Goal: Find contact information: Obtain details needed to contact an individual or organization

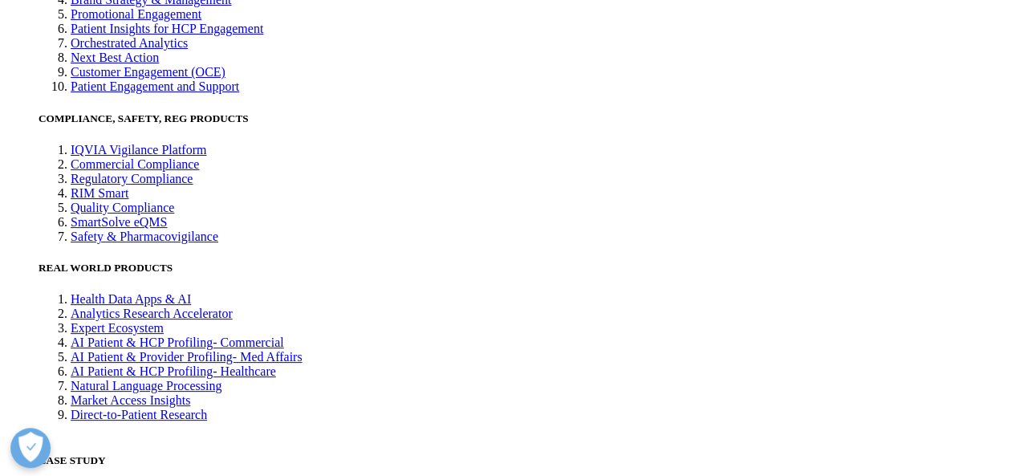
scroll to position [3585, 0]
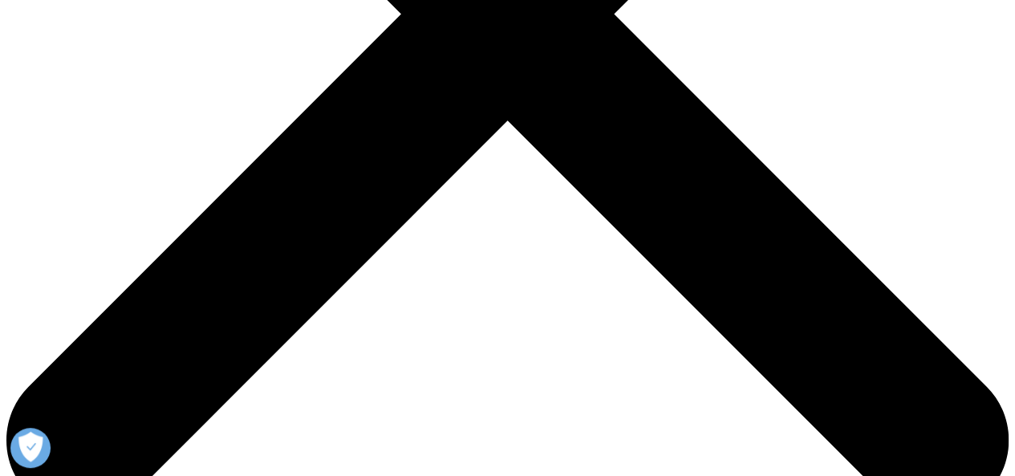
scroll to position [350, 0]
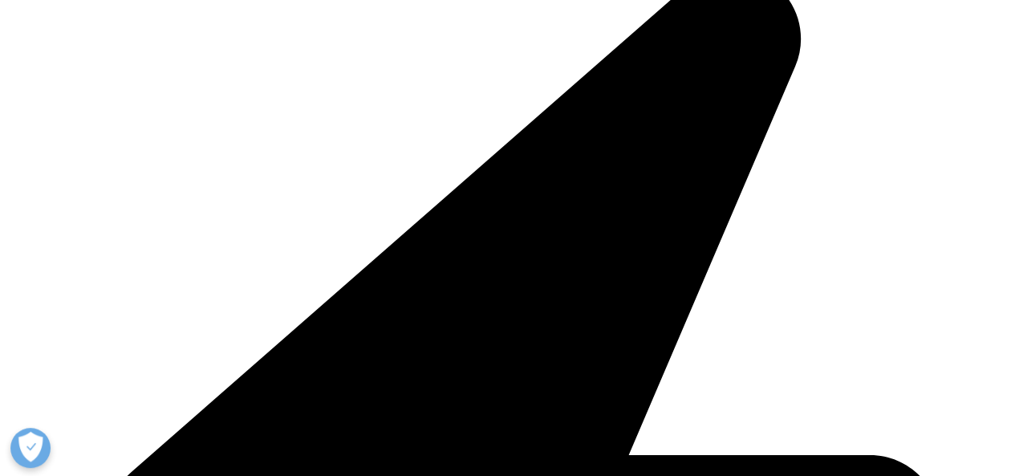
scroll to position [452, 0]
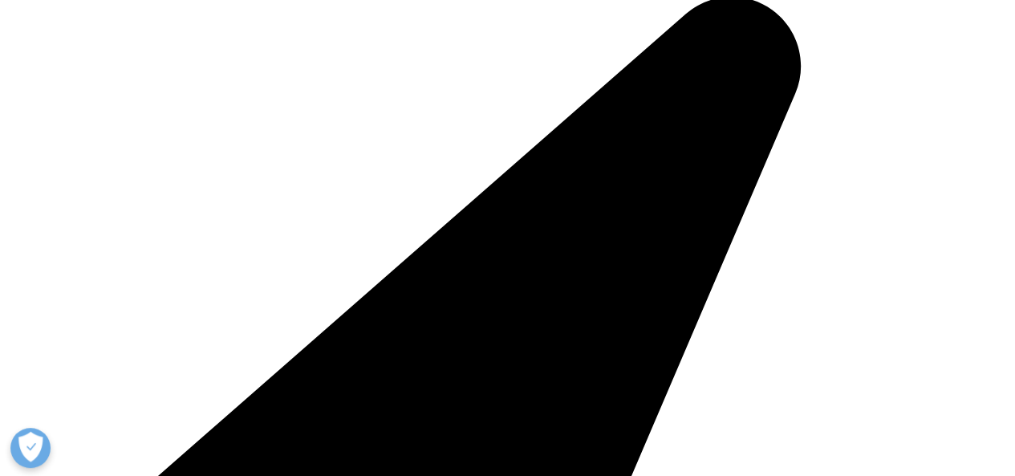
scroll to position [269, 0]
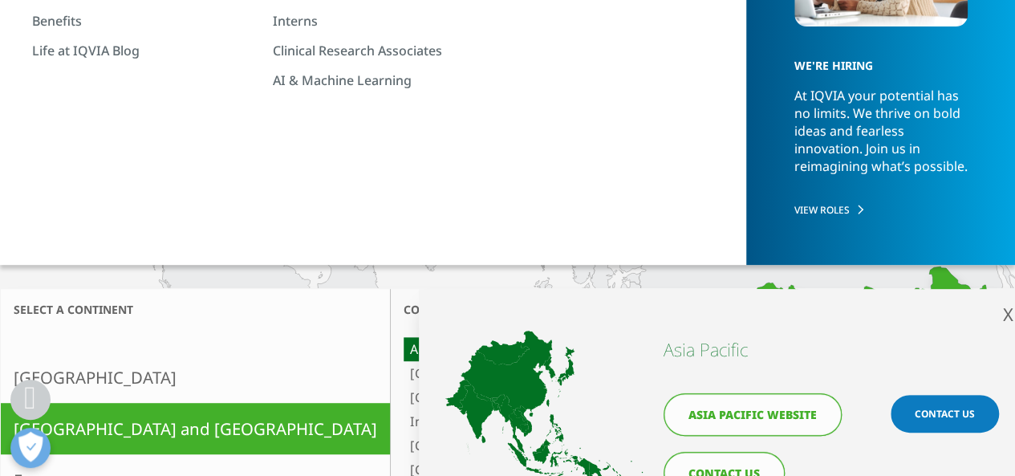
click at [403, 375] on link "Australia and New Zealand" at bounding box center [576, 373] width 346 height 24
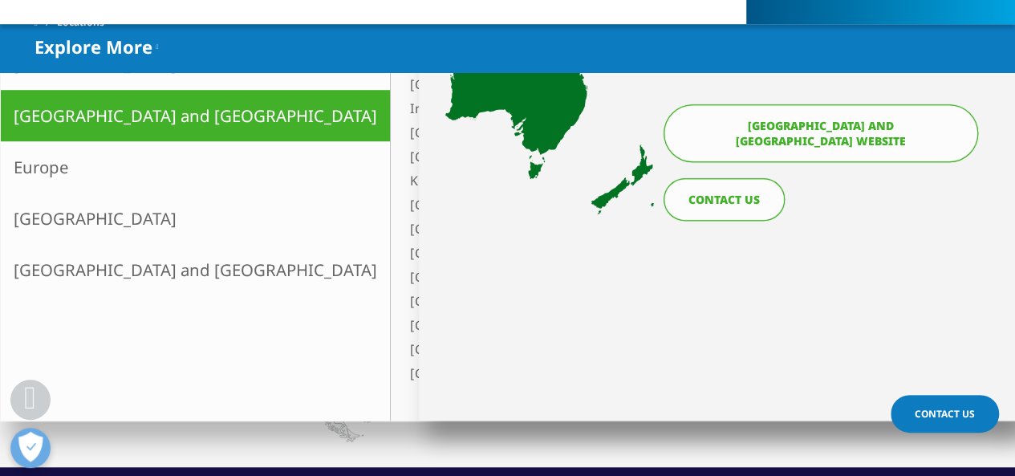
scroll to position [350, 0]
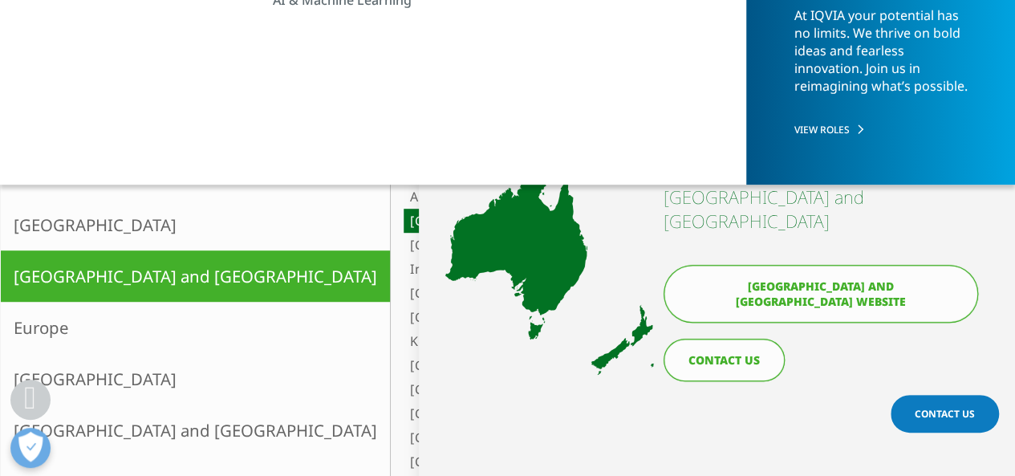
click at [403, 242] on link "[GEOGRAPHIC_DATA]" at bounding box center [576, 245] width 346 height 24
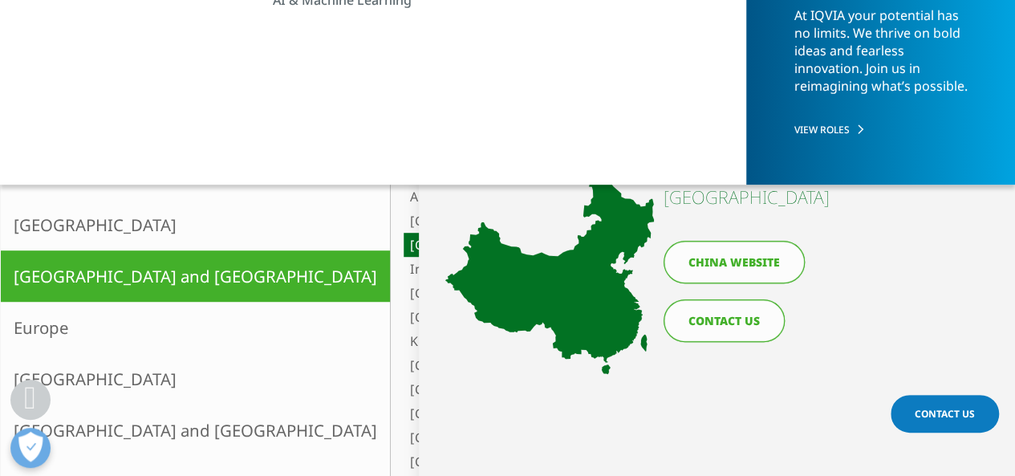
click at [403, 267] on link "India" at bounding box center [576, 269] width 346 height 24
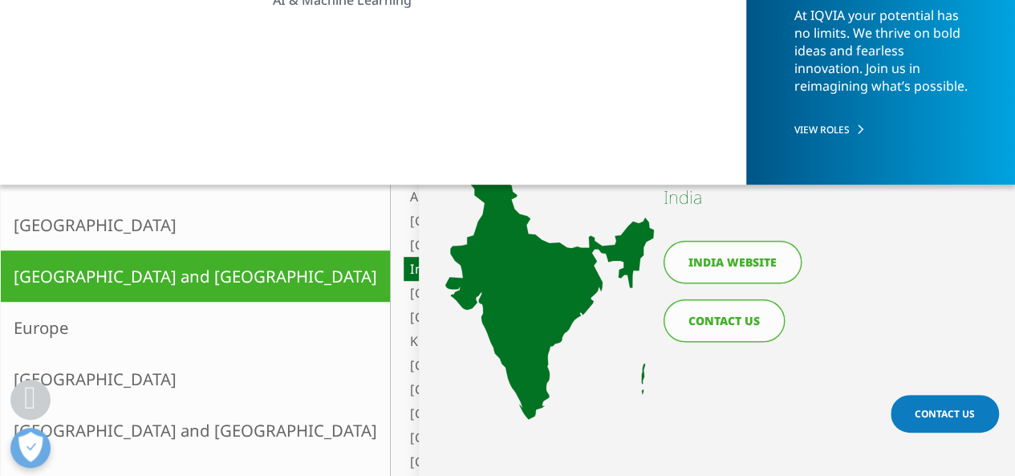
click at [730, 320] on link "CONTACT US" at bounding box center [723, 320] width 121 height 43
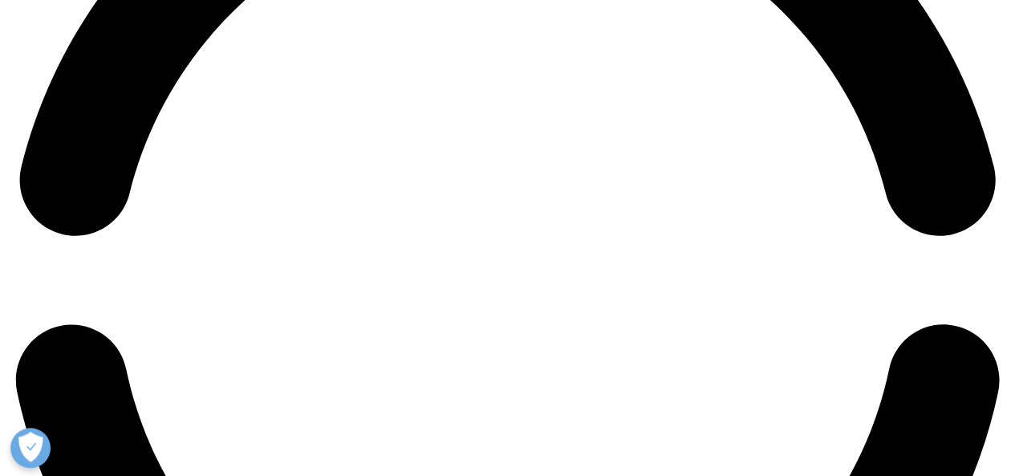
scroll to position [2727, 0]
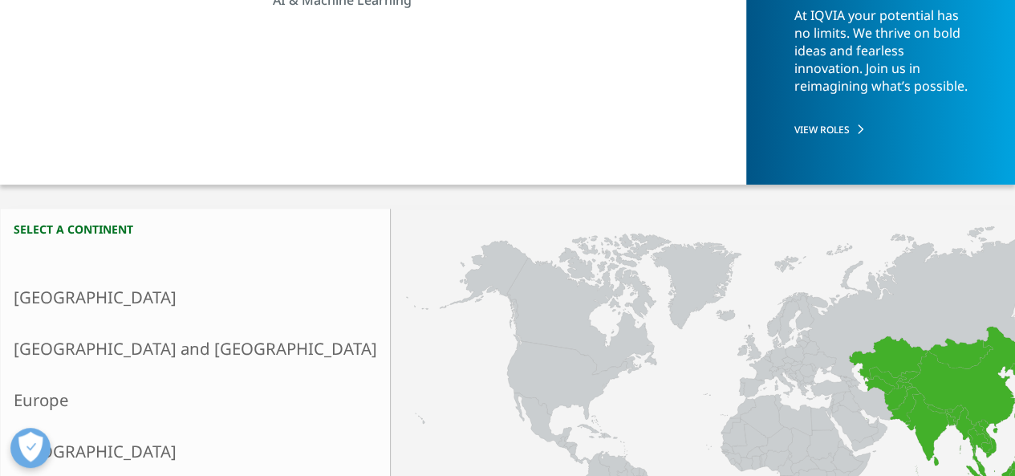
click at [128, 347] on link "Asia and Oceania" at bounding box center [195, 347] width 389 height 51
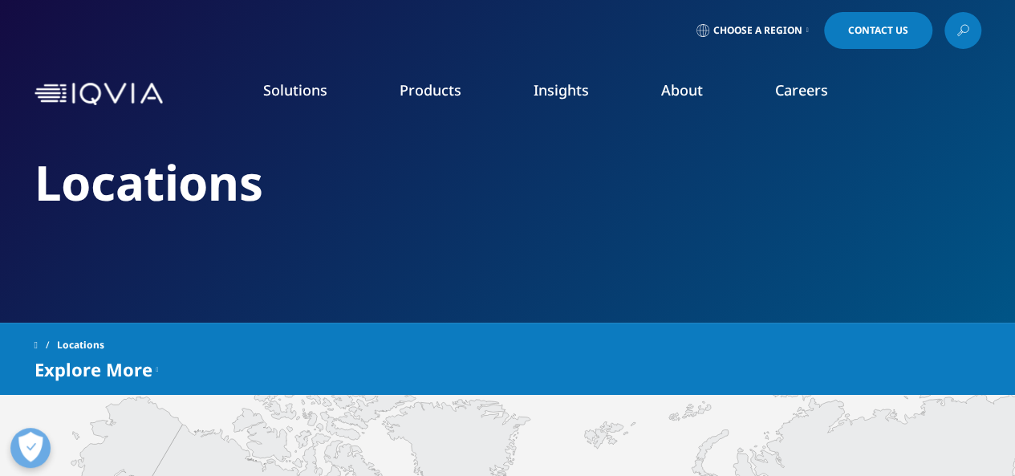
click at [107, 96] on img at bounding box center [98, 94] width 128 height 23
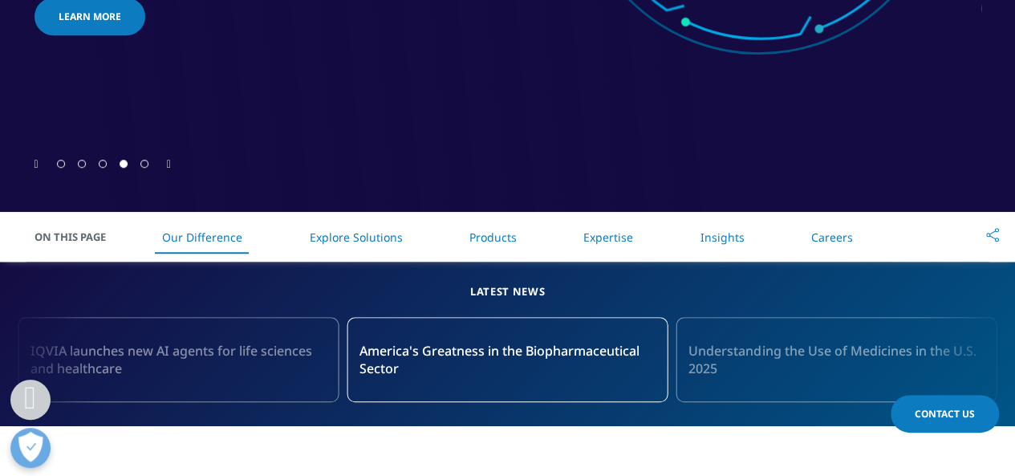
scroll to position [401, 0]
